Goal: Information Seeking & Learning: Learn about a topic

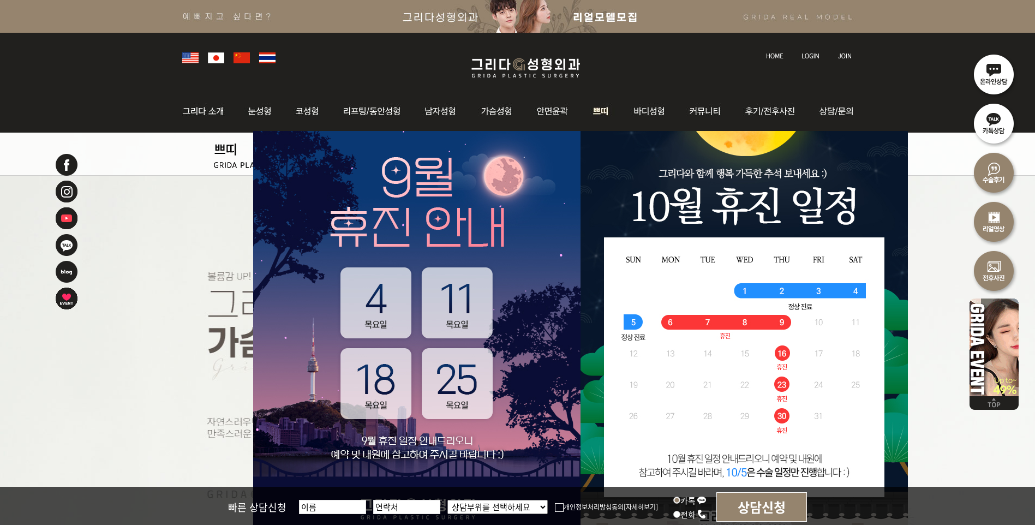
click at [605, 115] on img at bounding box center [601, 111] width 40 height 43
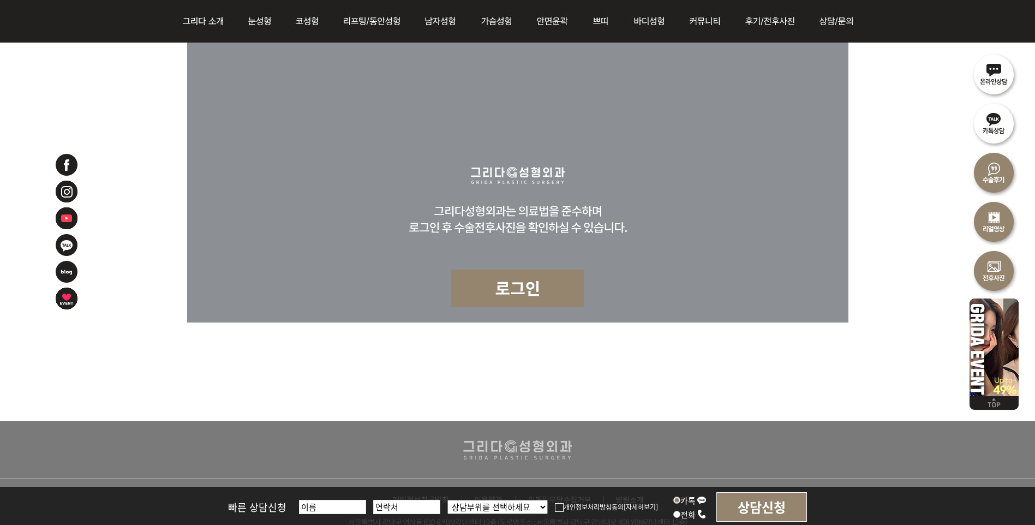
scroll to position [4794, 0]
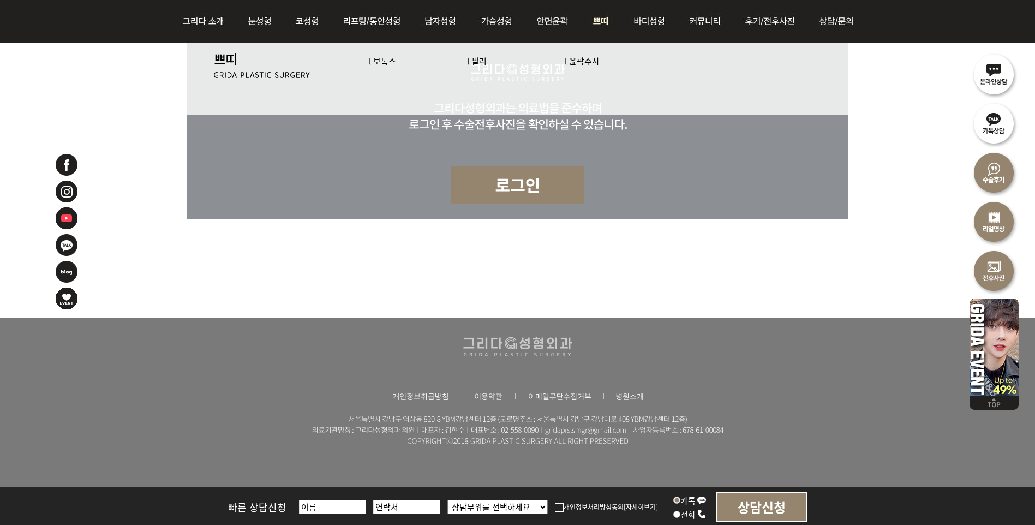
click at [385, 61] on link "l 보톡스" at bounding box center [382, 60] width 27 height 11
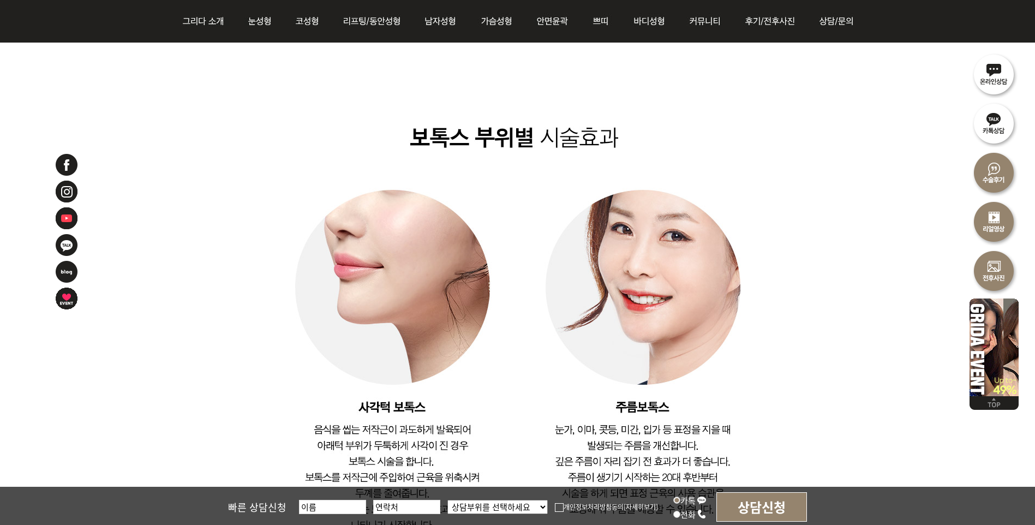
scroll to position [2291, 0]
